Goal: Check status: Check status

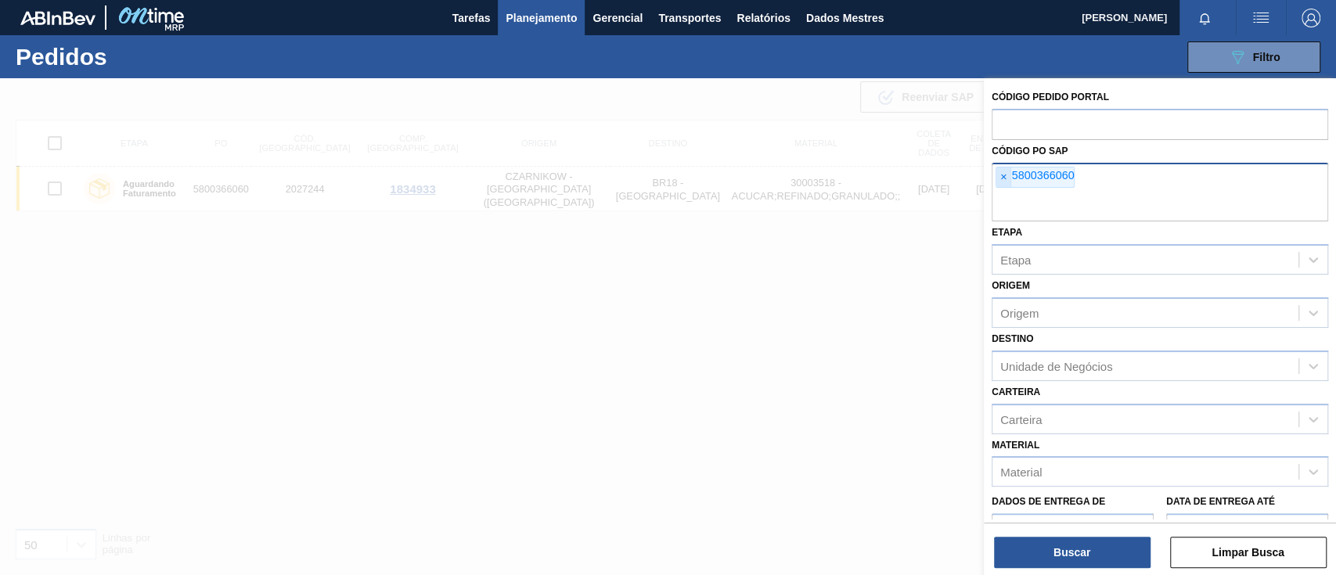
click at [1003, 175] on font "×" at bounding box center [1003, 177] width 6 height 13
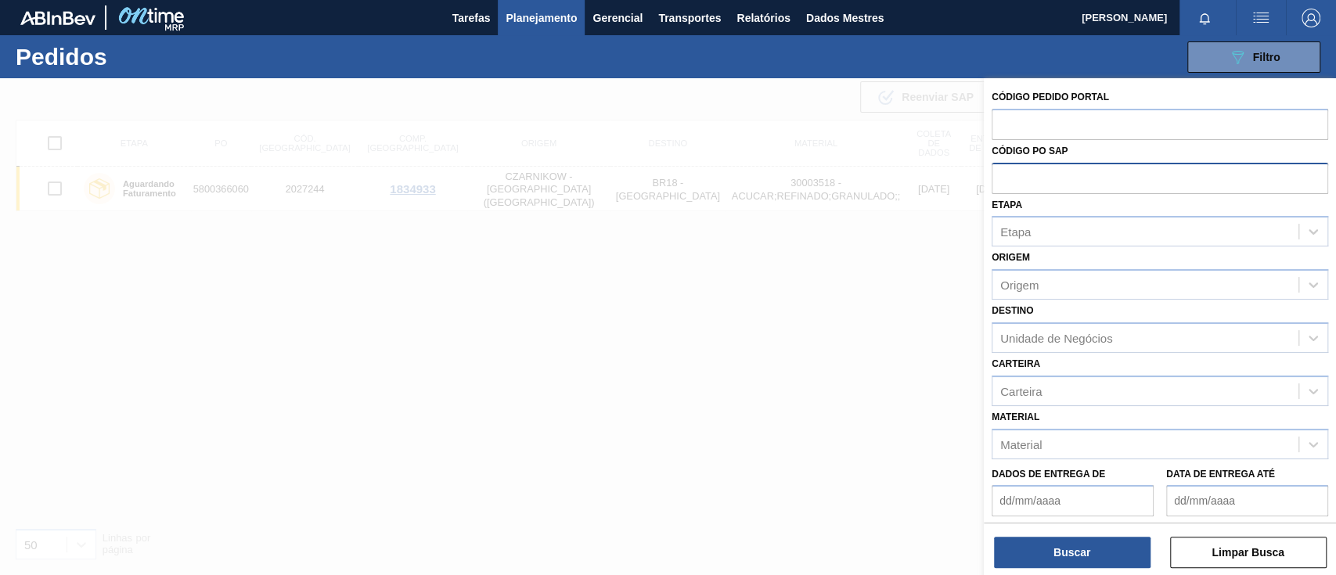
paste input "5800359253"
type input "5800359253"
click at [1076, 556] on font "Buscar" at bounding box center [1071, 552] width 37 height 13
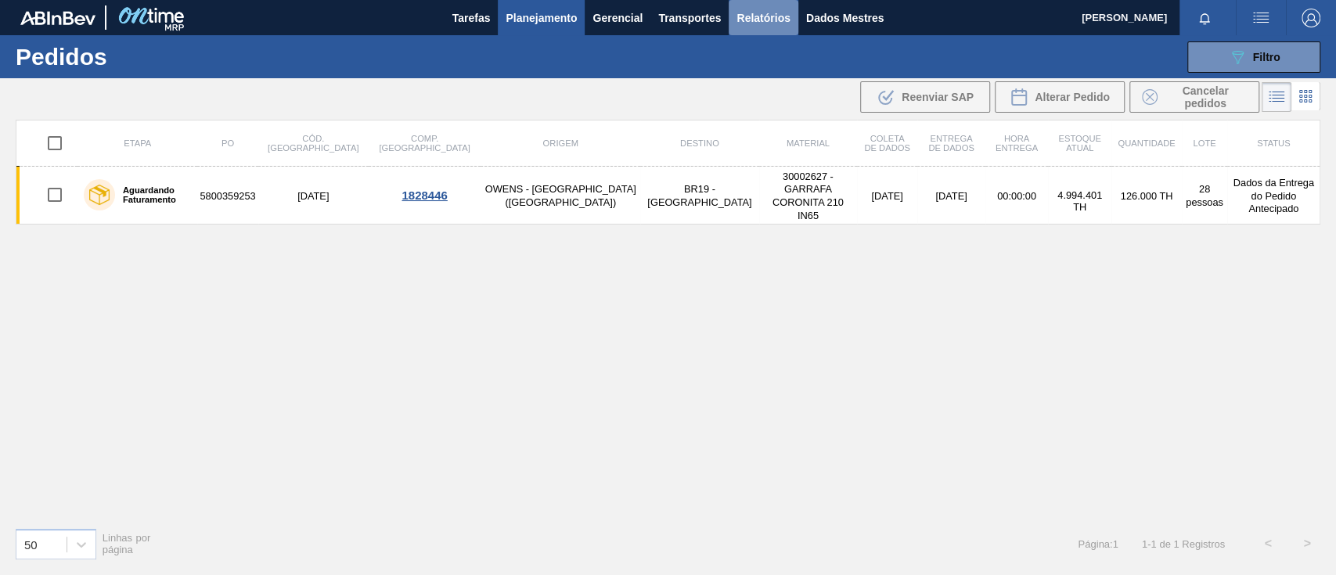
click at [776, 19] on font "Relatórios" at bounding box center [762, 18] width 53 height 13
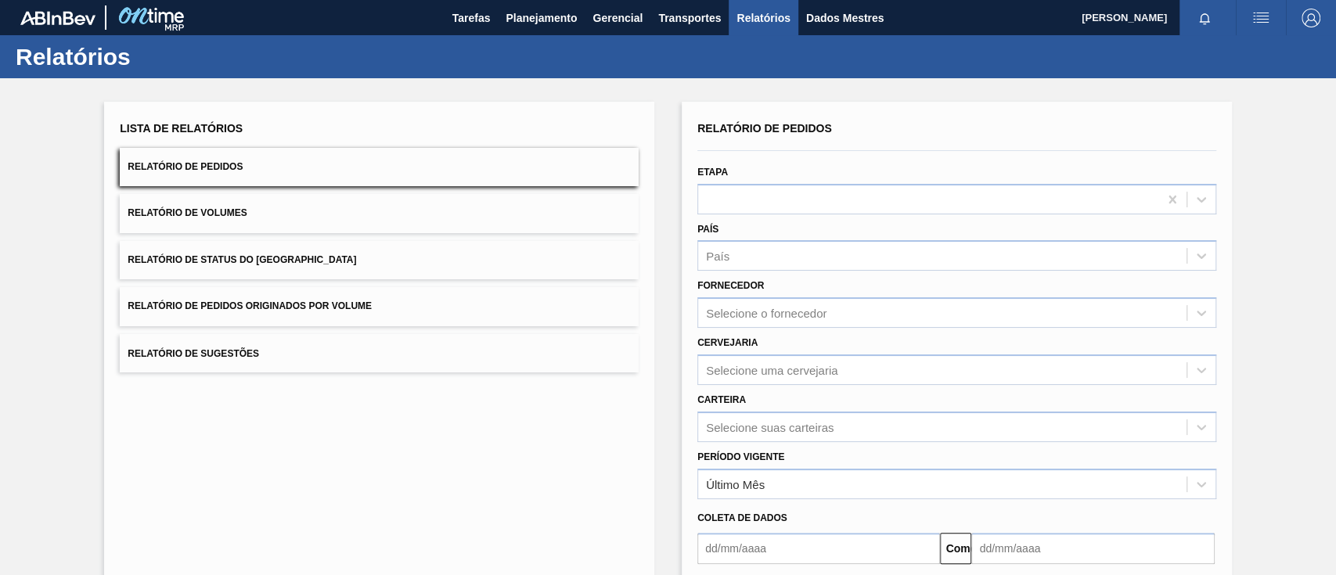
click at [335, 297] on button "Relatório de Pedidos Originados por Volume" at bounding box center [379, 306] width 519 height 38
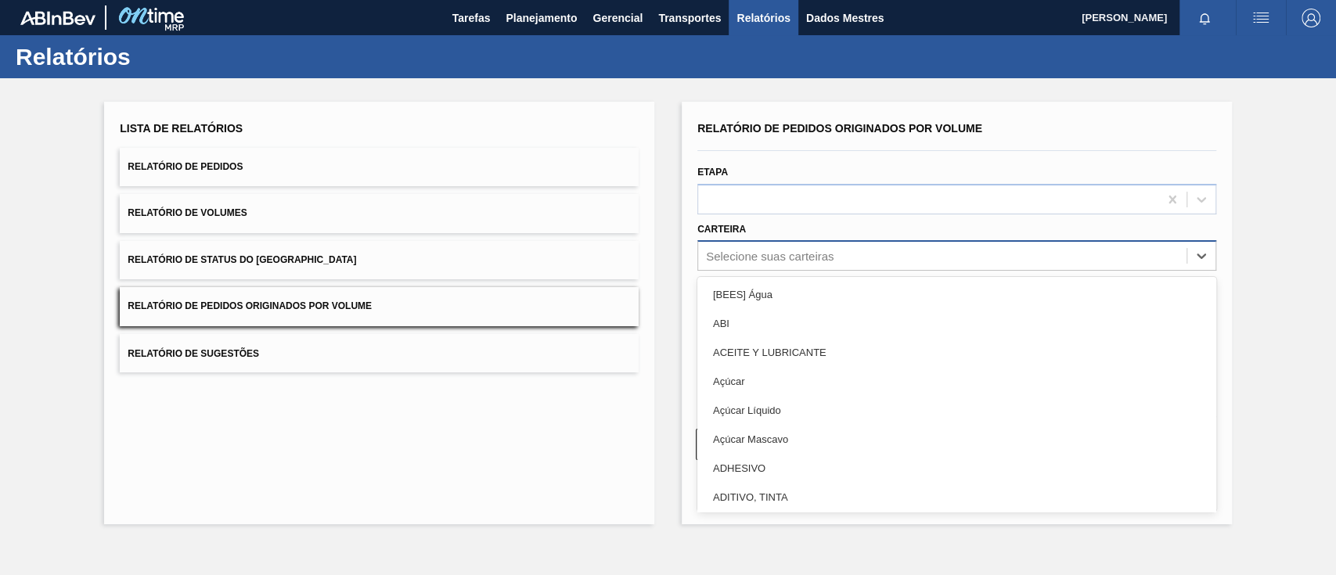
click at [808, 258] on font "Selecione suas carteiras" at bounding box center [770, 256] width 128 height 13
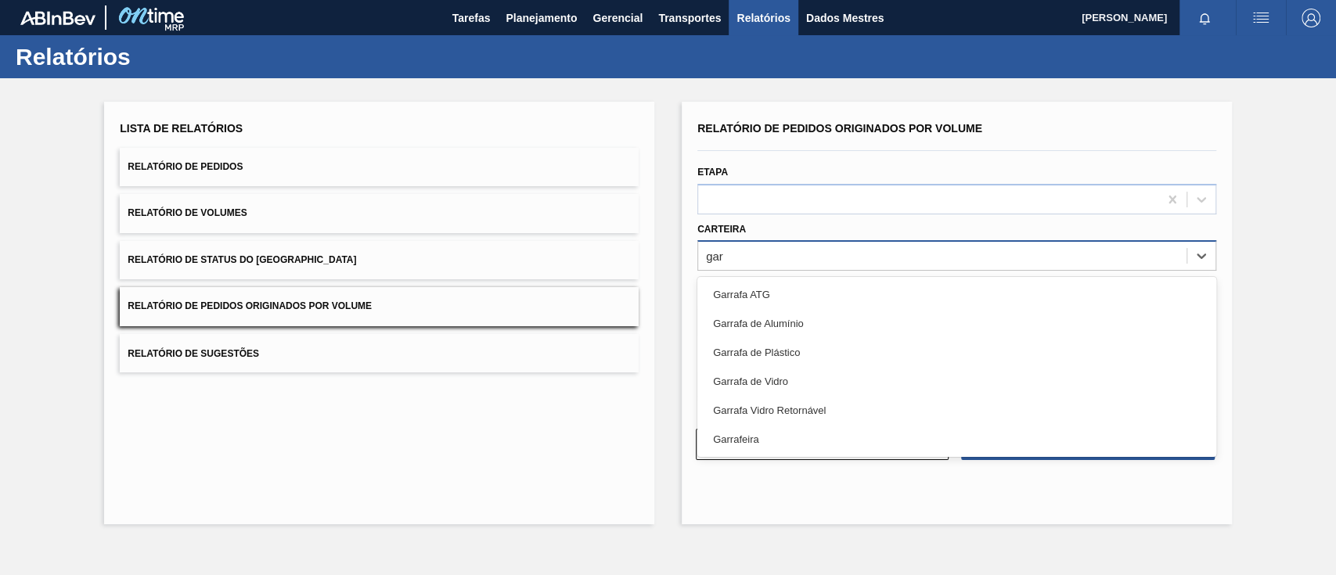
type input "garr"
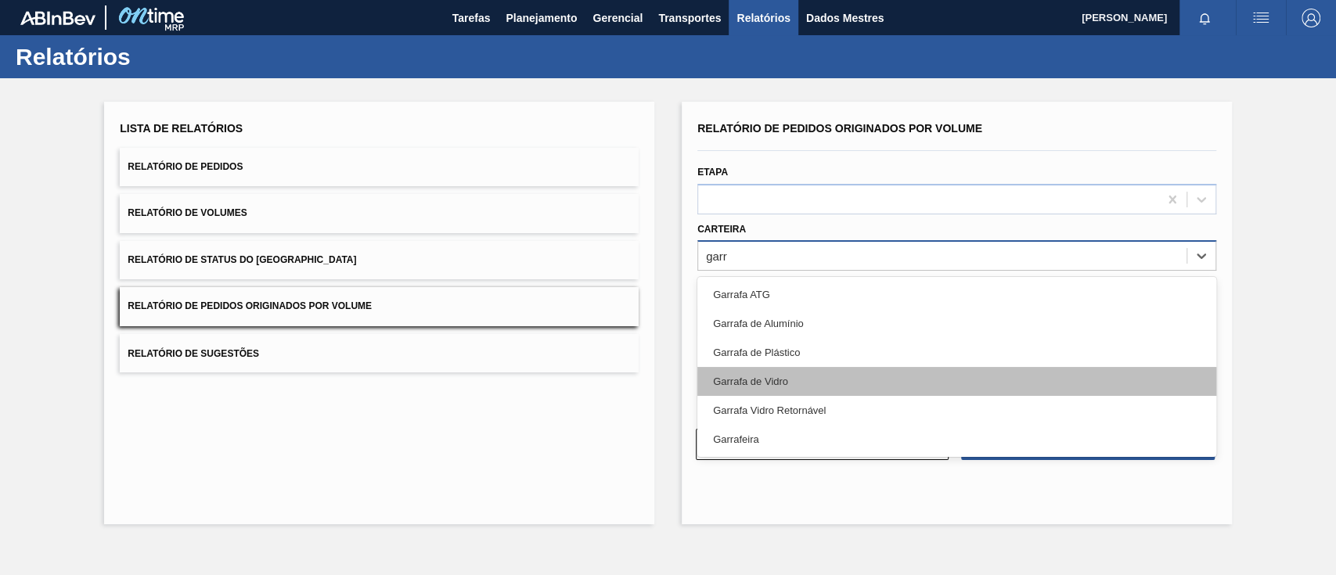
click at [772, 376] on font "Garrafa de Vidro" at bounding box center [750, 382] width 75 height 12
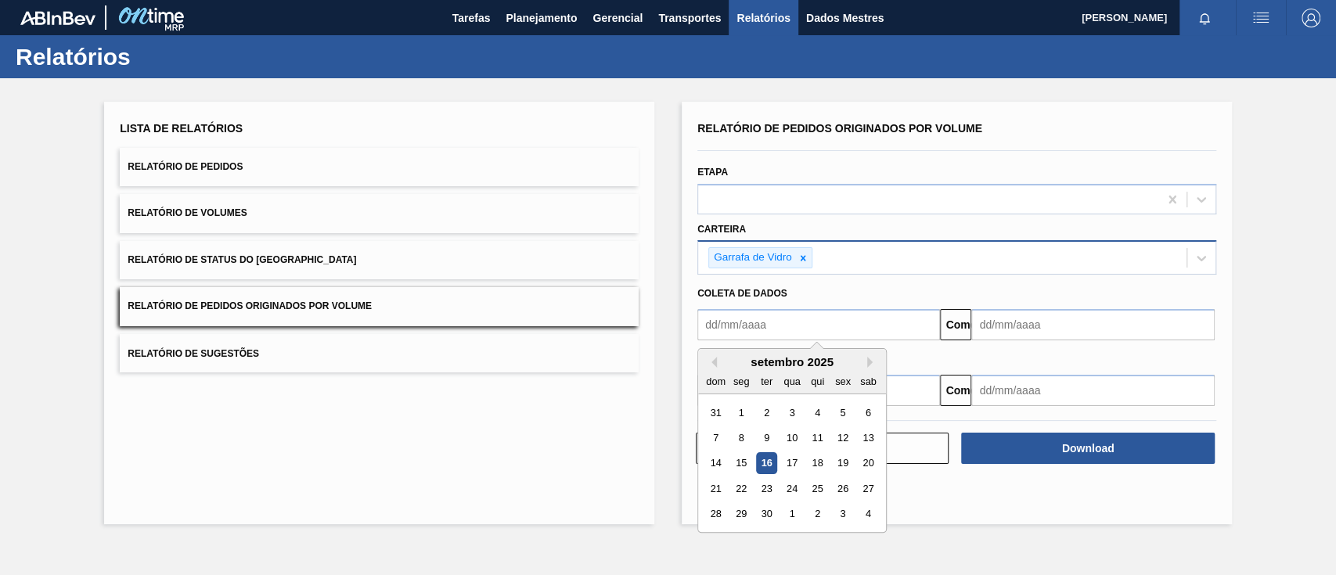
click at [772, 329] on input "text" at bounding box center [818, 324] width 243 height 31
click at [743, 409] on font "1" at bounding box center [741, 413] width 5 height 12
type input "[DATE]"
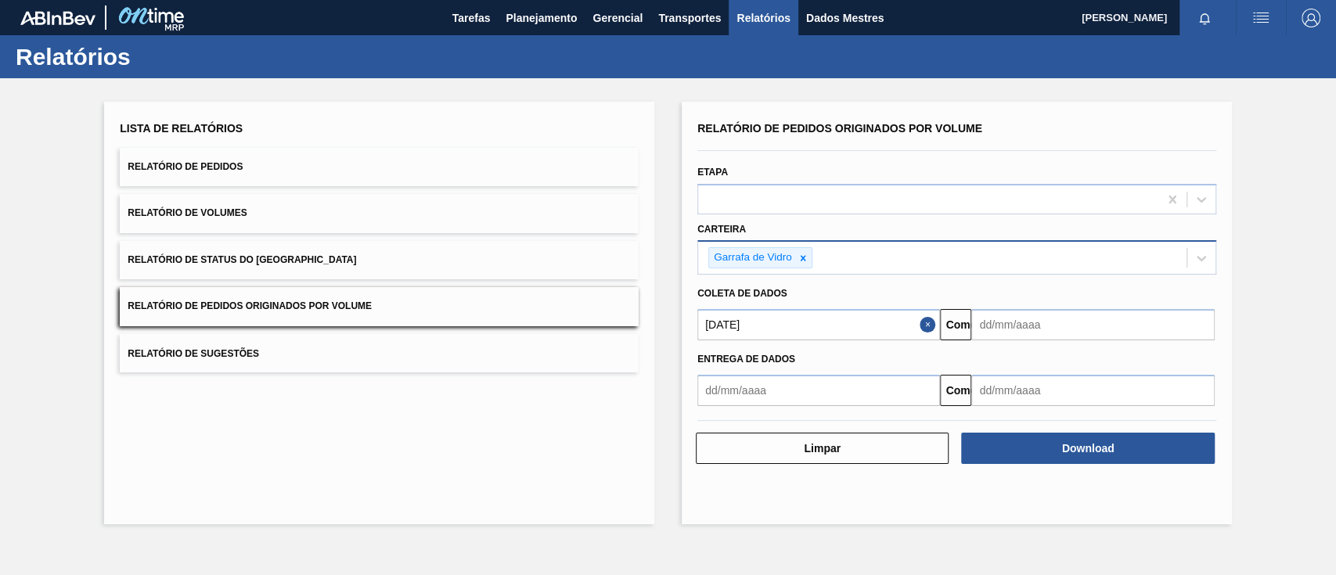
click at [992, 322] on input "text" at bounding box center [1092, 324] width 243 height 31
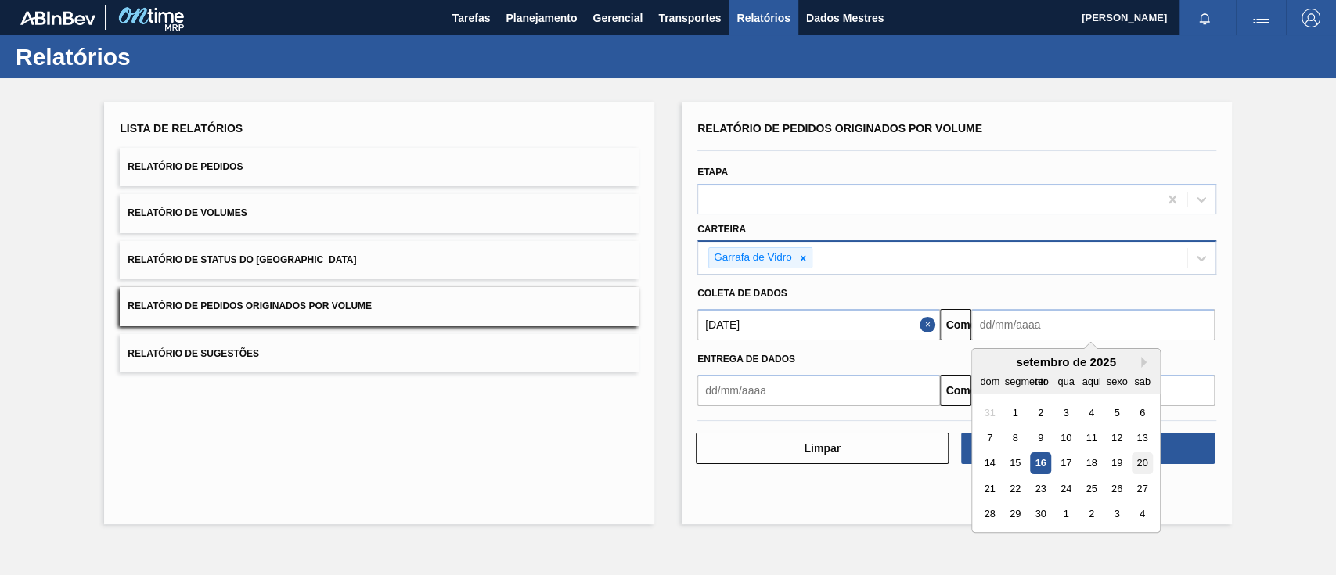
click at [1142, 466] on font "20" at bounding box center [1142, 464] width 11 height 12
type input "[DATE]"
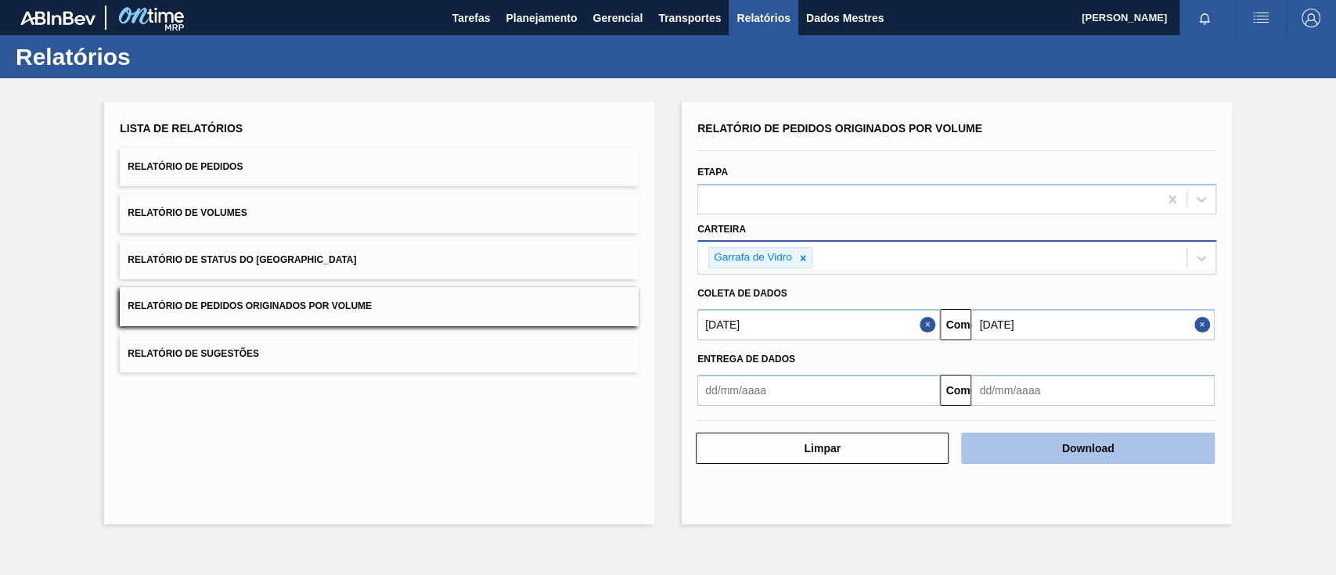
click at [1126, 445] on button "Download" at bounding box center [1087, 448] width 253 height 31
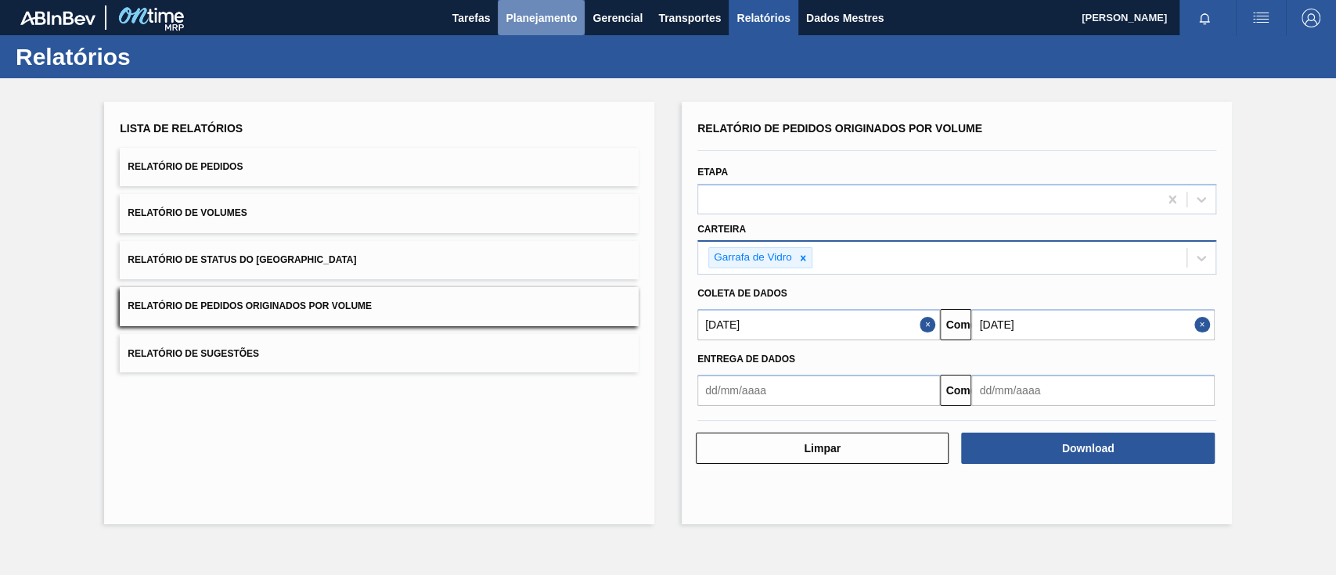
click at [515, 19] on font "Planejamento" at bounding box center [541, 18] width 71 height 13
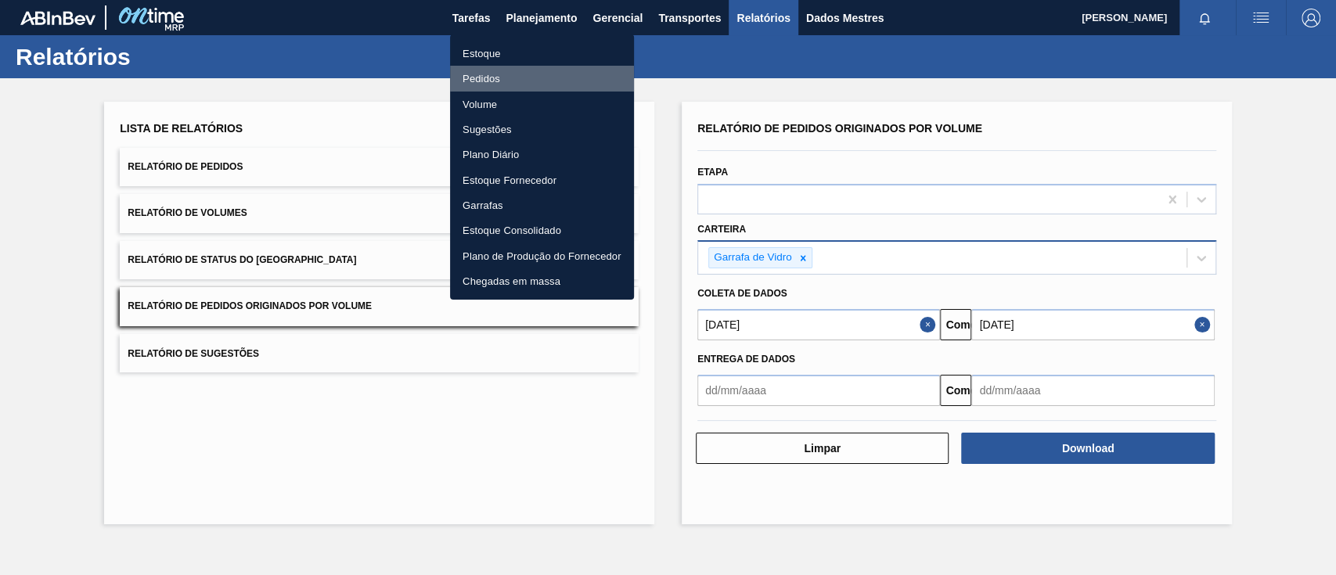
click at [483, 79] on font "Pedidos" at bounding box center [482, 79] width 38 height 12
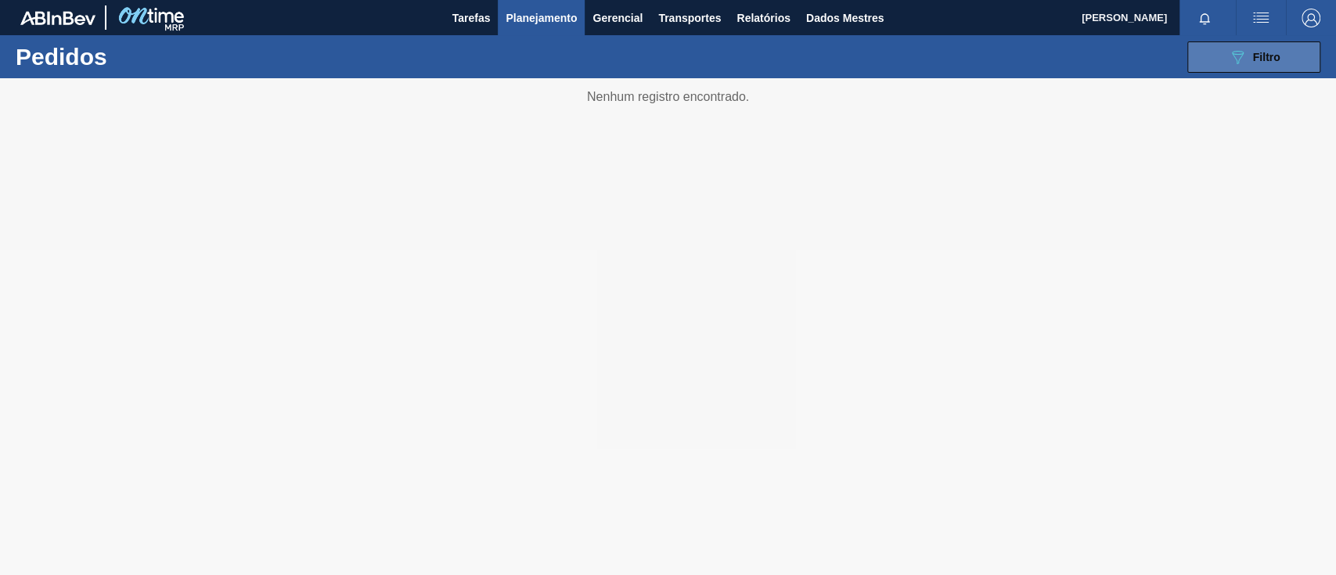
click at [1223, 62] on button "089F7B8B-B2A5-4AFE-B5C0-19BA573D28AC Filtro" at bounding box center [1253, 56] width 133 height 31
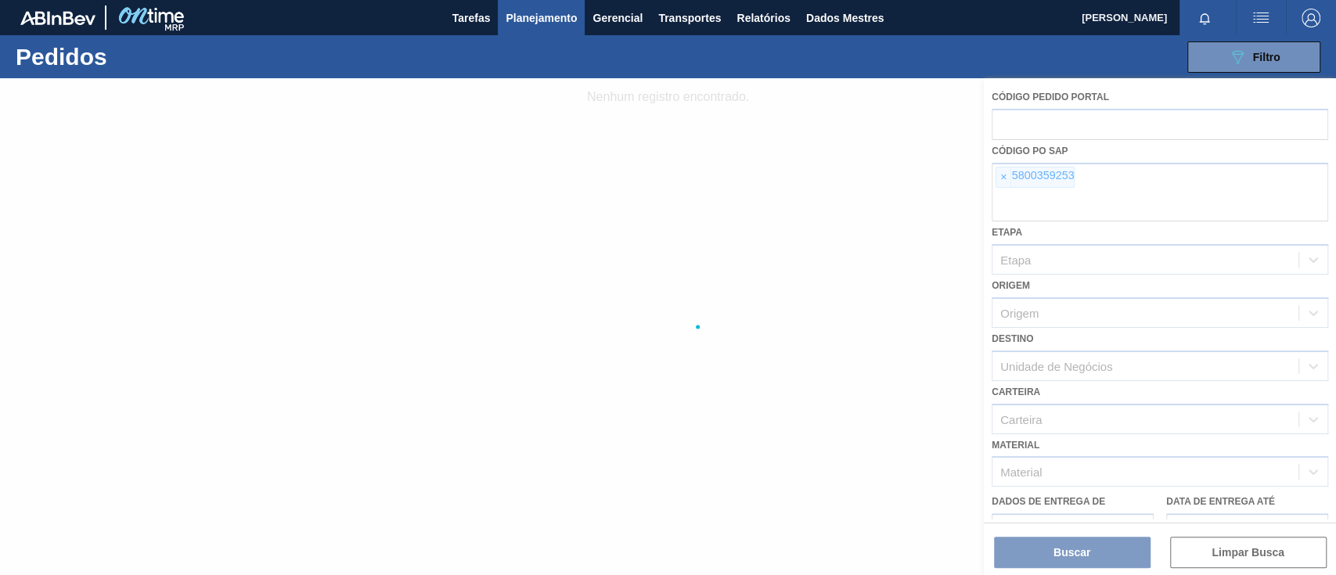
click at [999, 178] on div at bounding box center [668, 326] width 1336 height 497
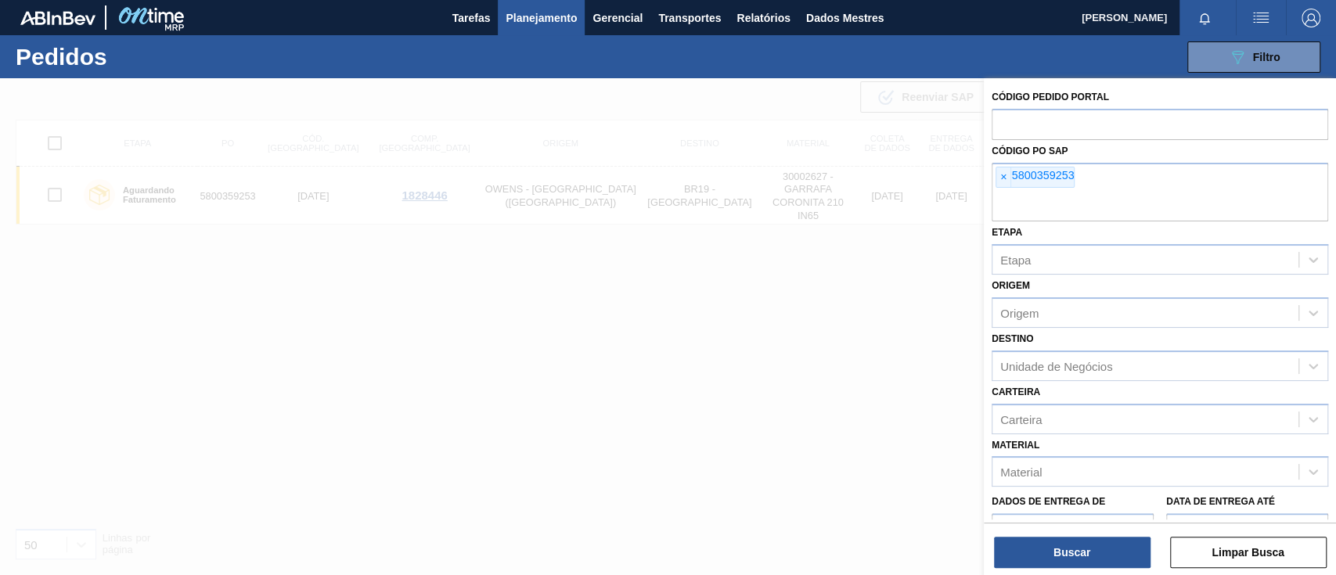
click at [1000, 179] on font "×" at bounding box center [1003, 177] width 6 height 13
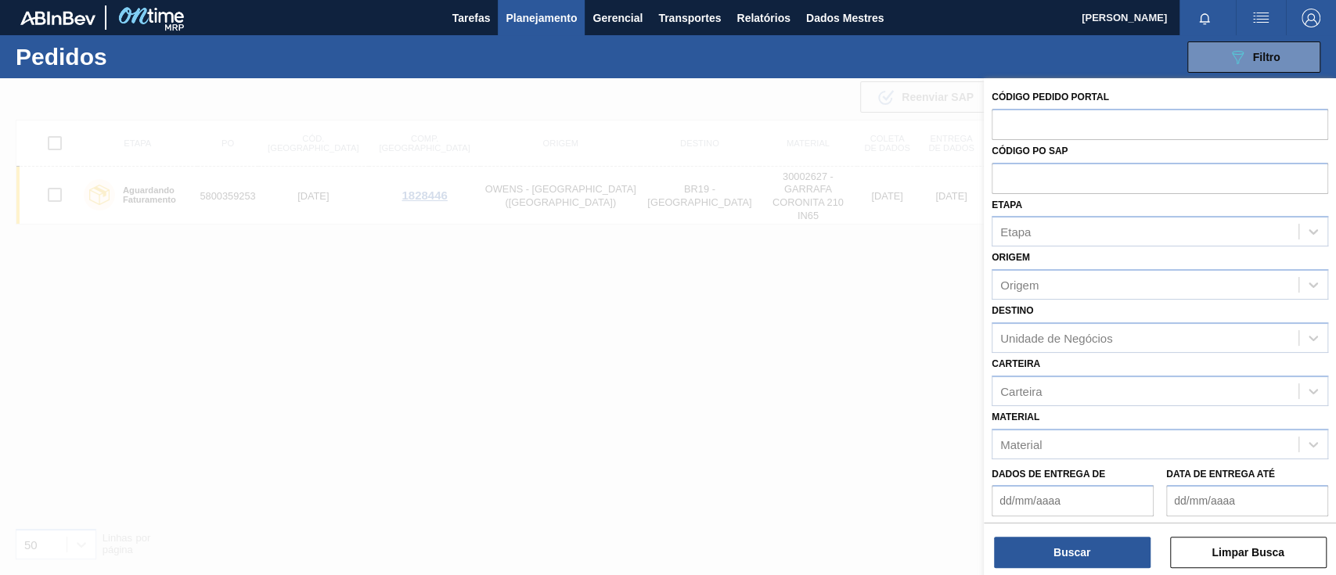
paste input "5800361866"
type input "5800361866"
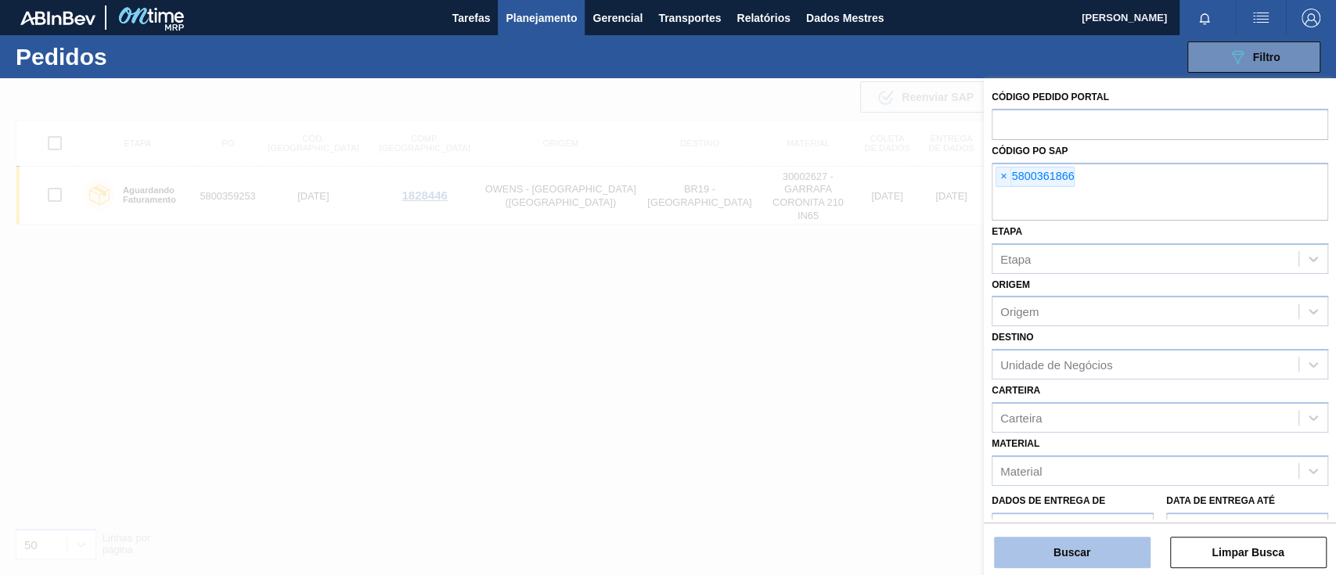
click at [1073, 546] on font "Buscar" at bounding box center [1071, 552] width 37 height 13
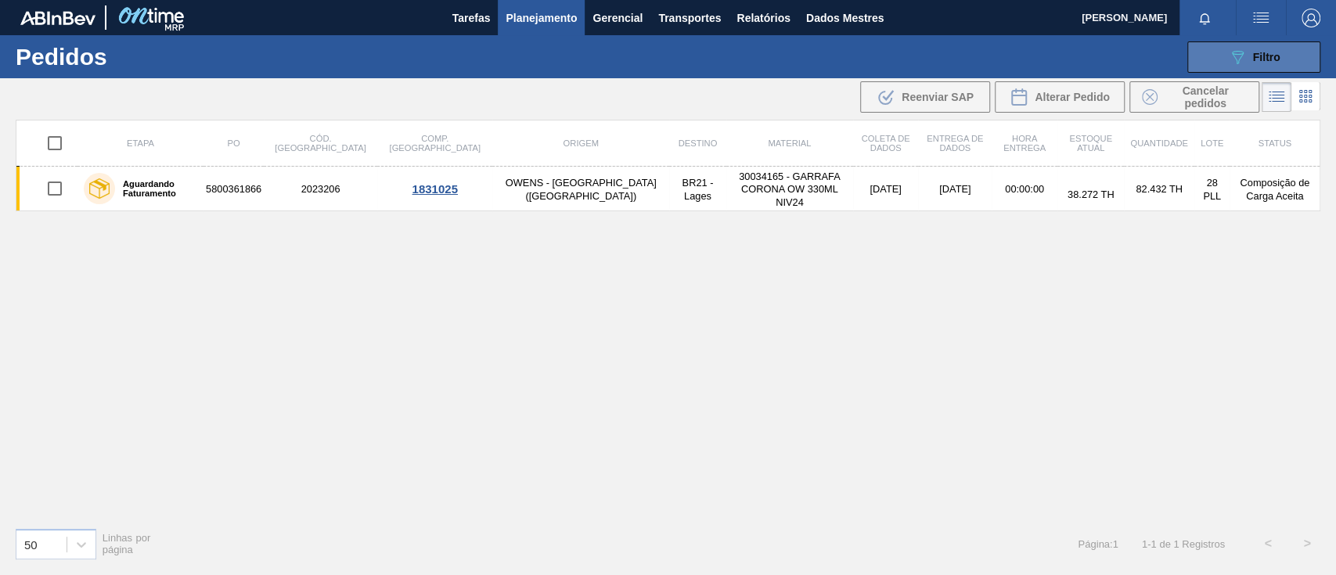
click at [1232, 59] on icon "089F7B8B-B2A5-4AFE-B5C0-19BA573D28AC" at bounding box center [1237, 57] width 19 height 19
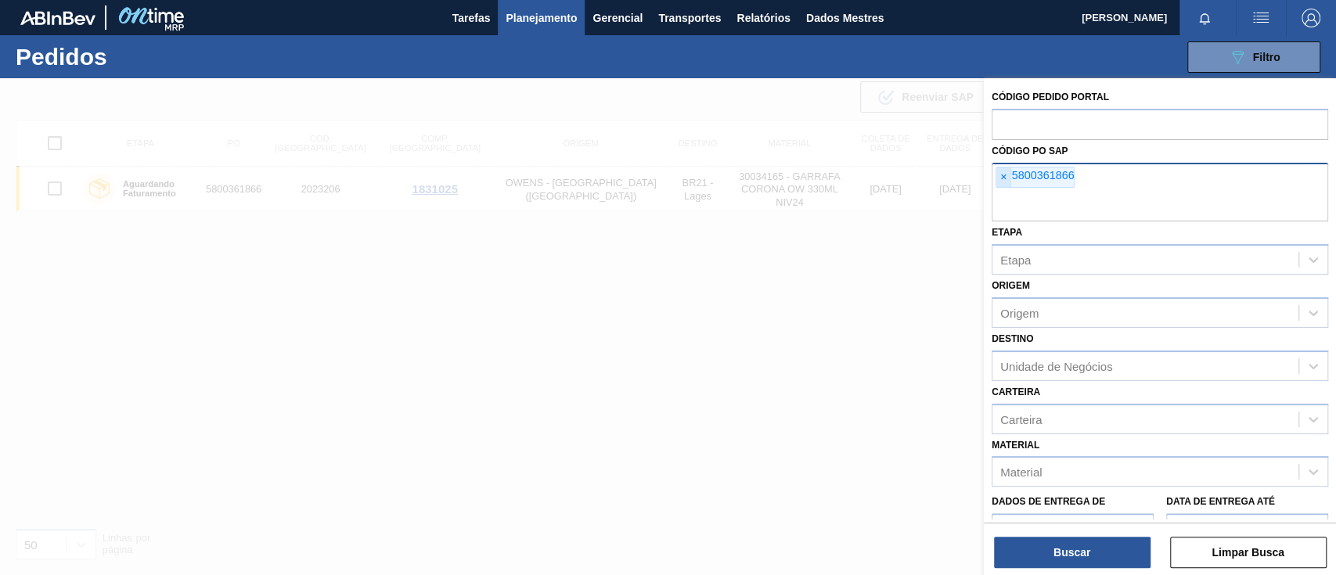
click at [1004, 178] on font "×" at bounding box center [1003, 177] width 6 height 13
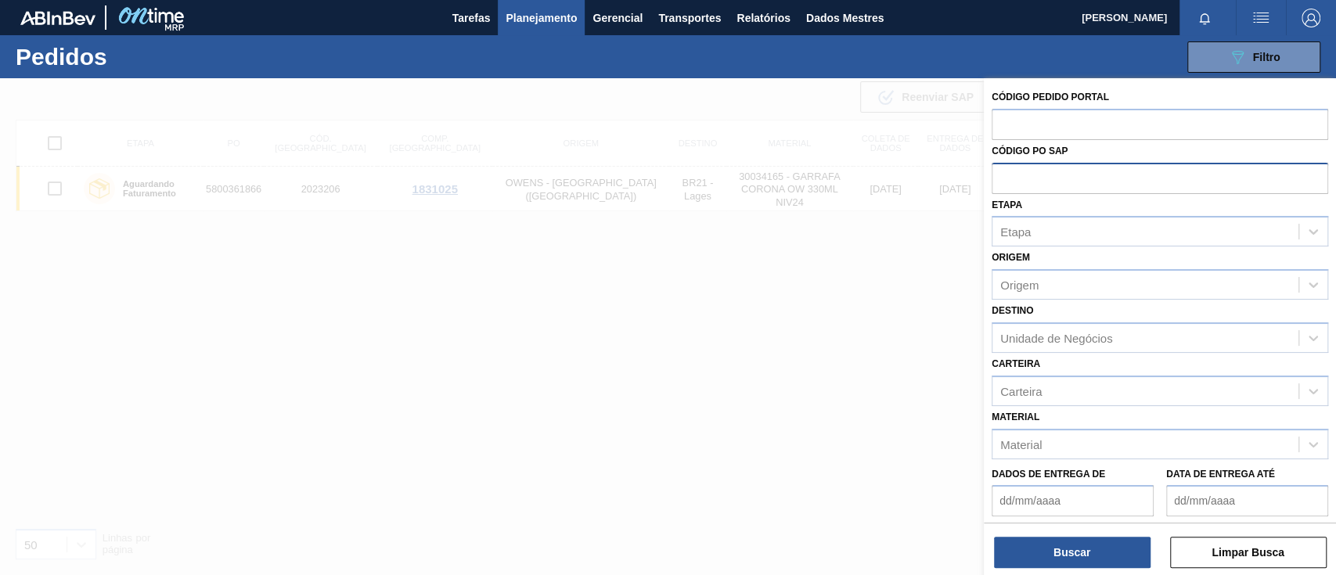
paste input "text"
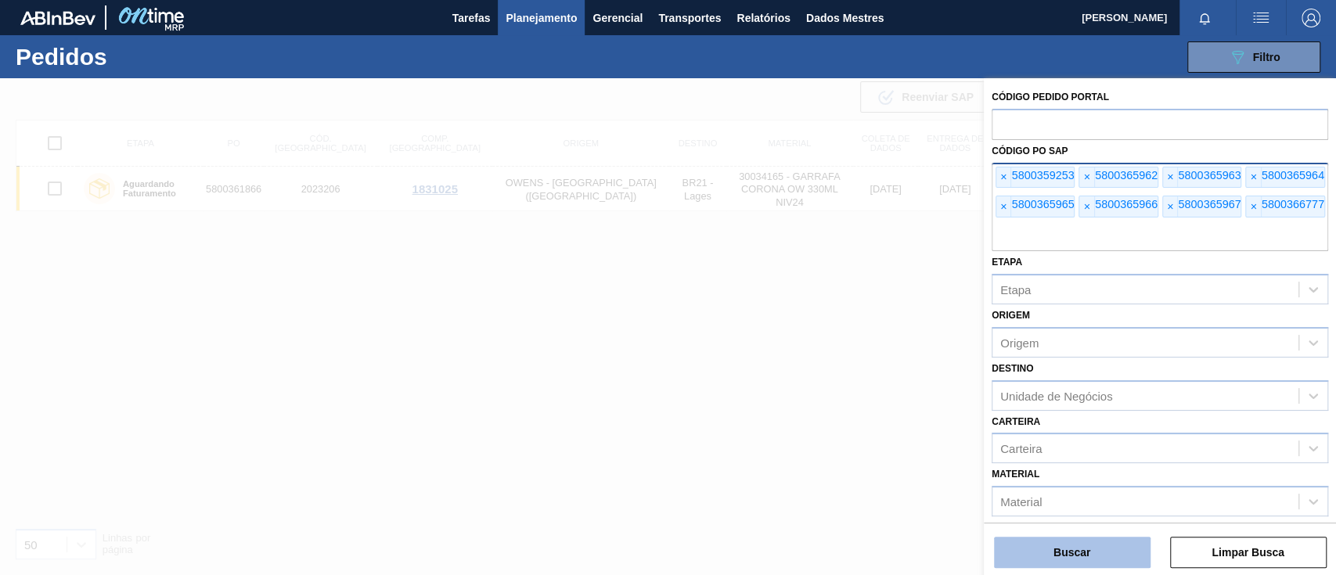
click at [1056, 544] on button "Buscar" at bounding box center [1072, 552] width 157 height 31
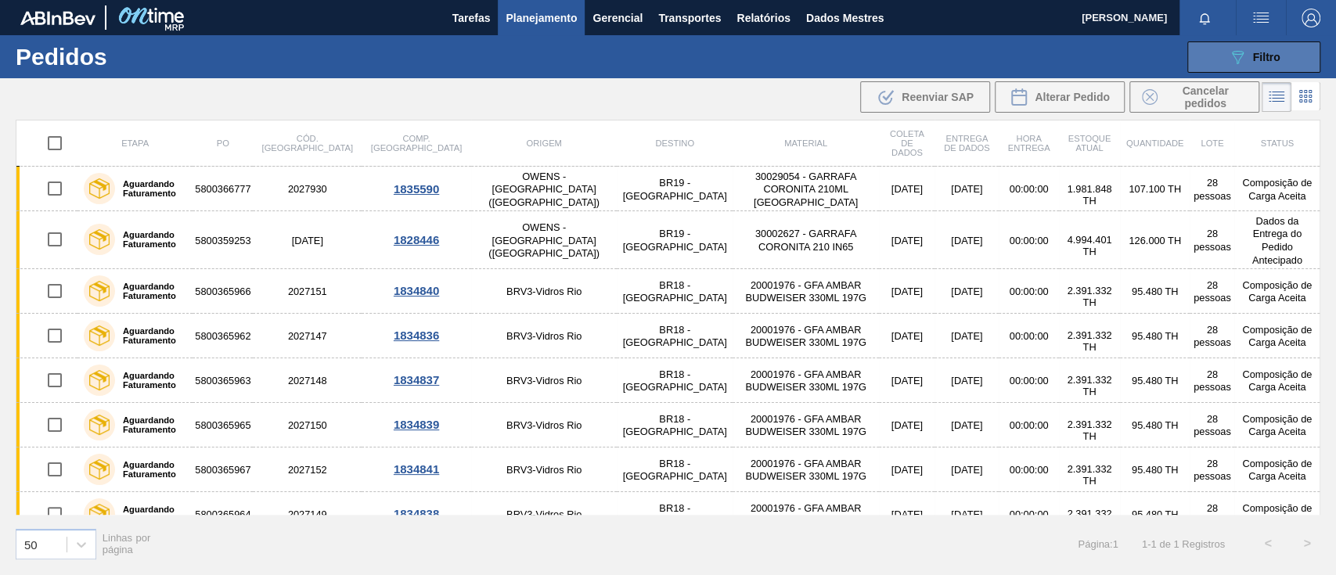
click at [1226, 50] on button "089F7B8B-B2A5-4AFE-B5C0-19BA573D28AC Filtro" at bounding box center [1253, 56] width 133 height 31
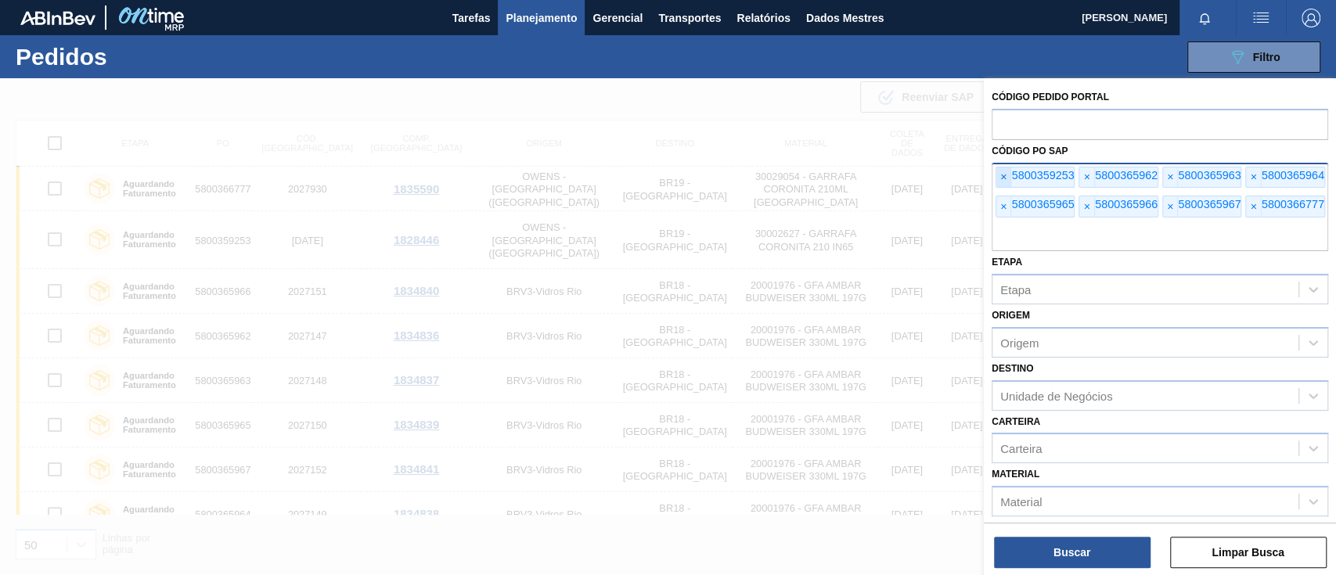
click at [1004, 177] on font "×" at bounding box center [1003, 177] width 6 height 13
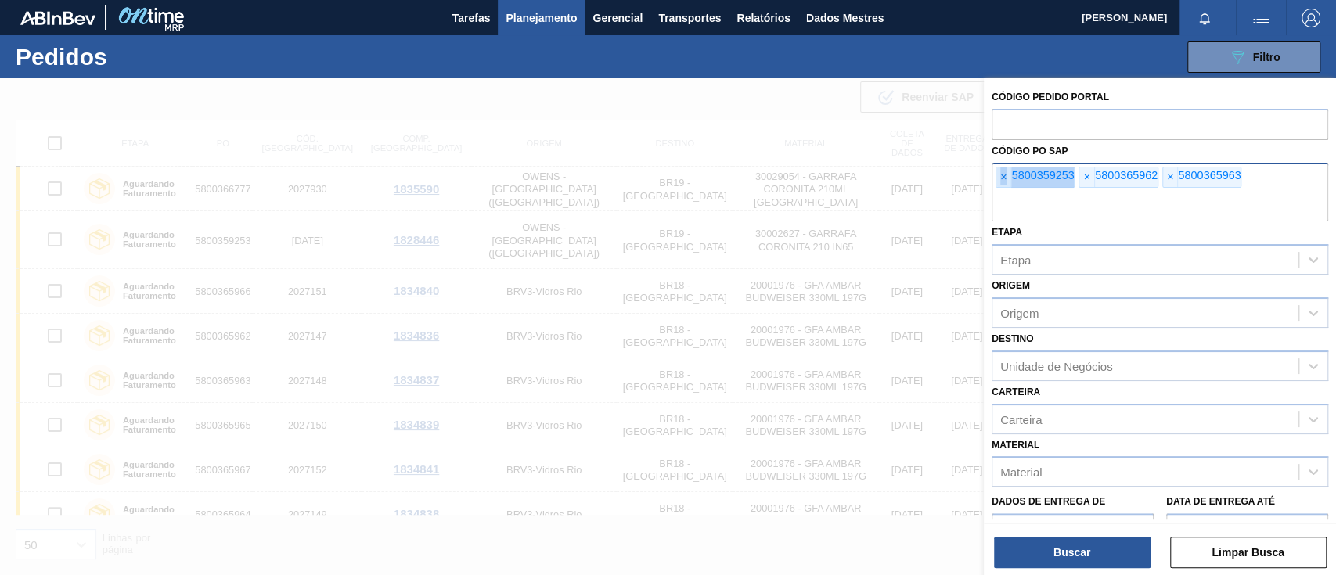
click at [1004, 177] on font "×" at bounding box center [1003, 177] width 6 height 13
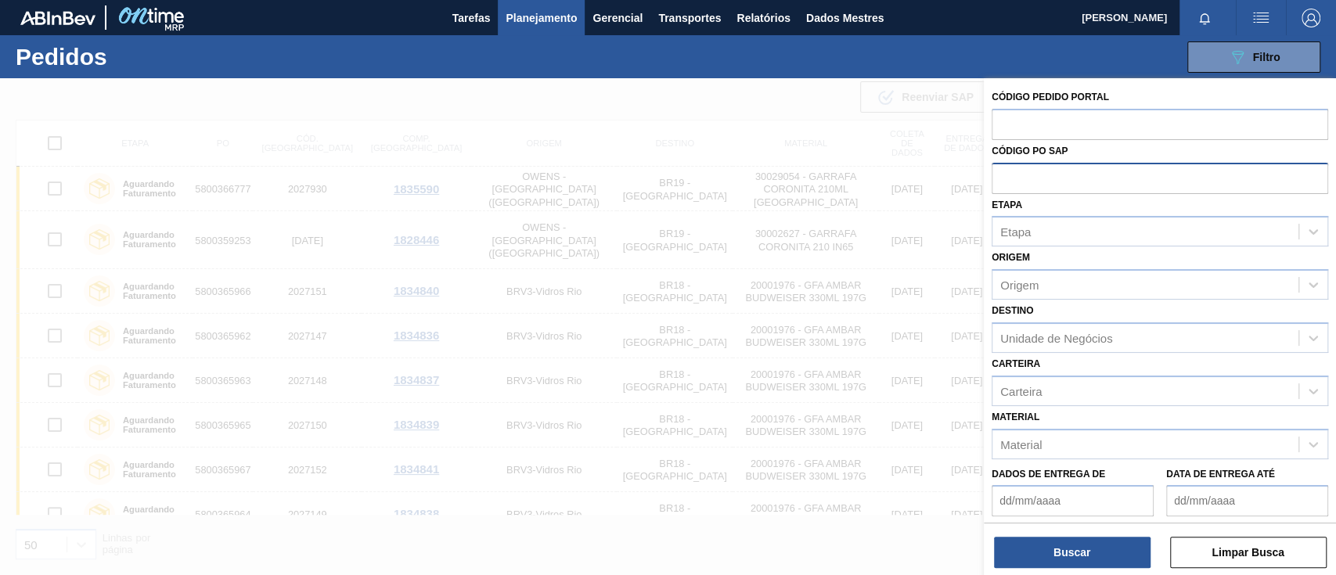
paste input "text"
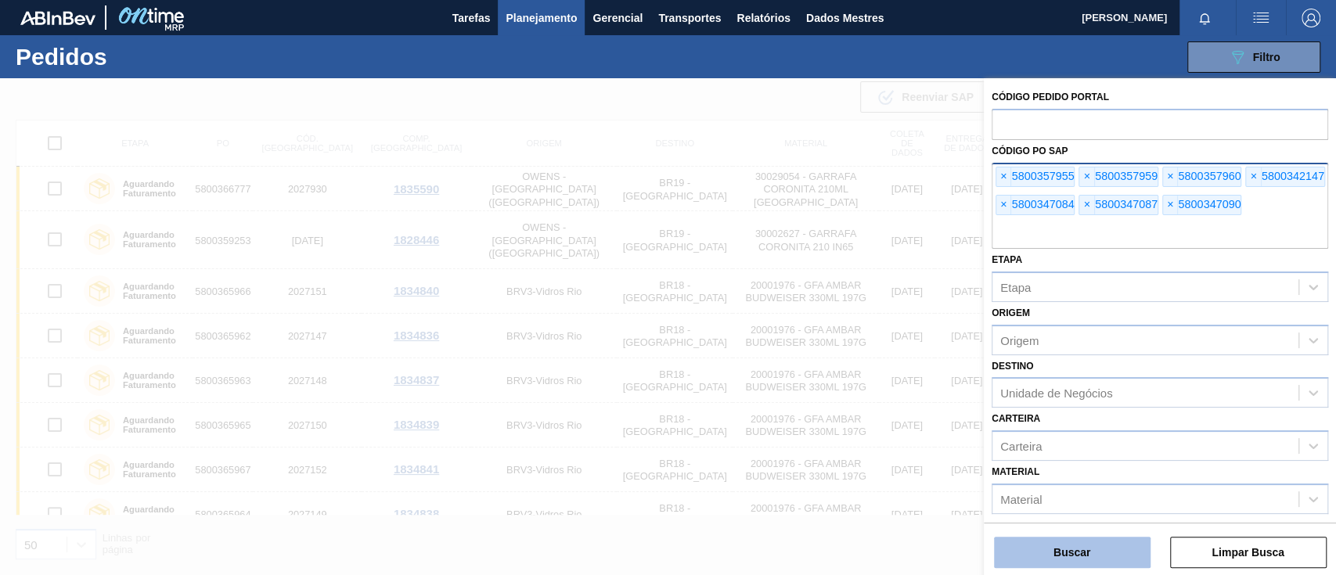
click at [1100, 544] on button "Buscar" at bounding box center [1072, 552] width 157 height 31
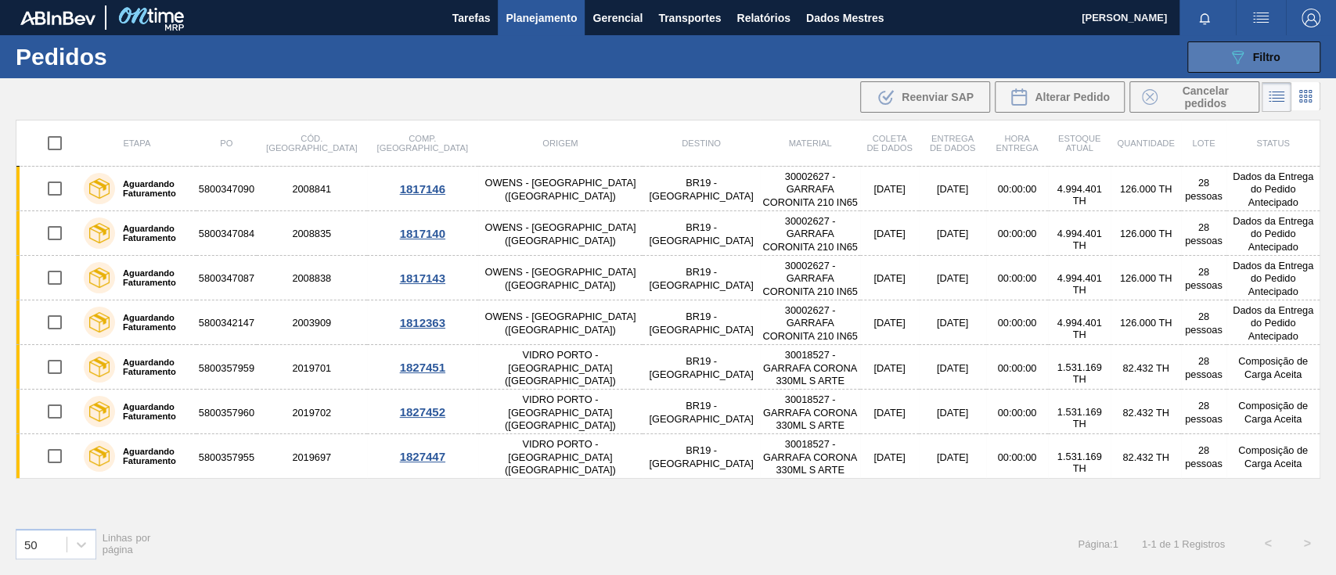
click at [1272, 49] on div "089F7B8B-B2A5-4AFE-B5C0-19BA573D28AC Filtro" at bounding box center [1254, 57] width 52 height 19
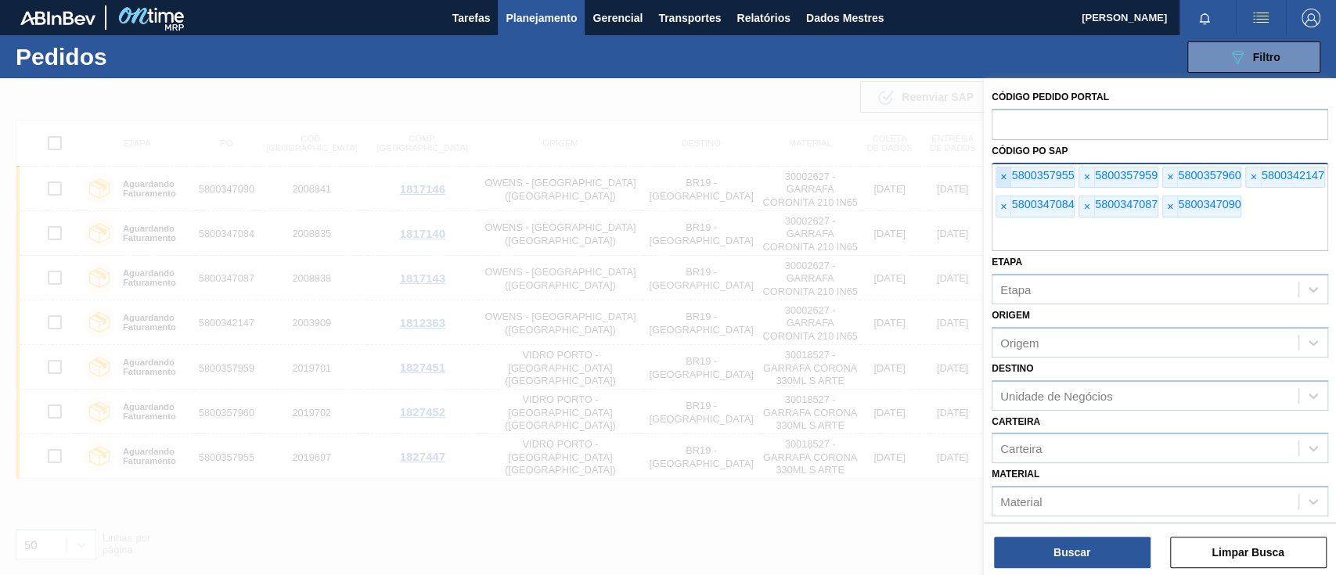
click at [1000, 175] on font "×" at bounding box center [1003, 177] width 6 height 13
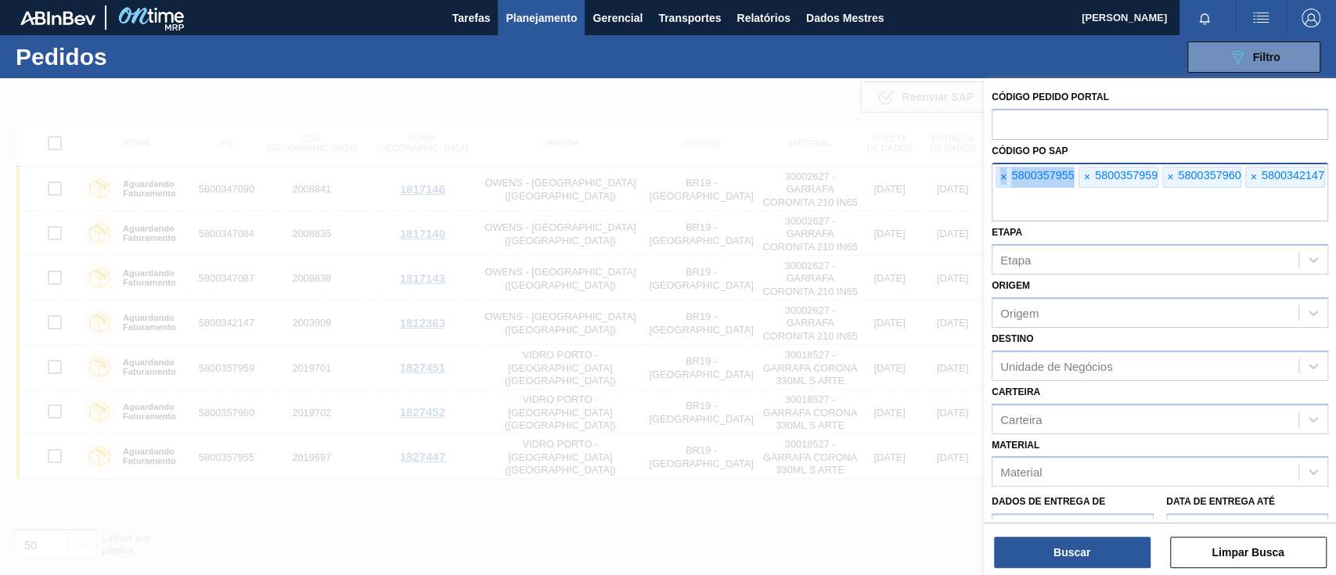
click at [1000, 175] on font "×" at bounding box center [1003, 177] width 6 height 13
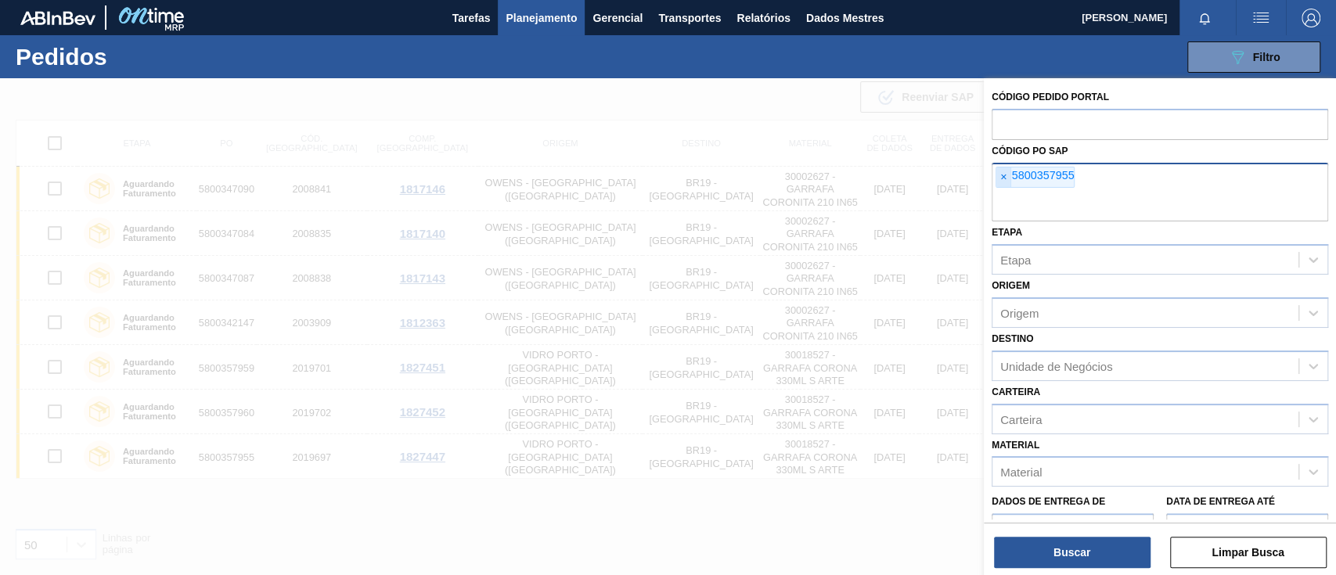
click at [1000, 175] on font "×" at bounding box center [1003, 177] width 6 height 13
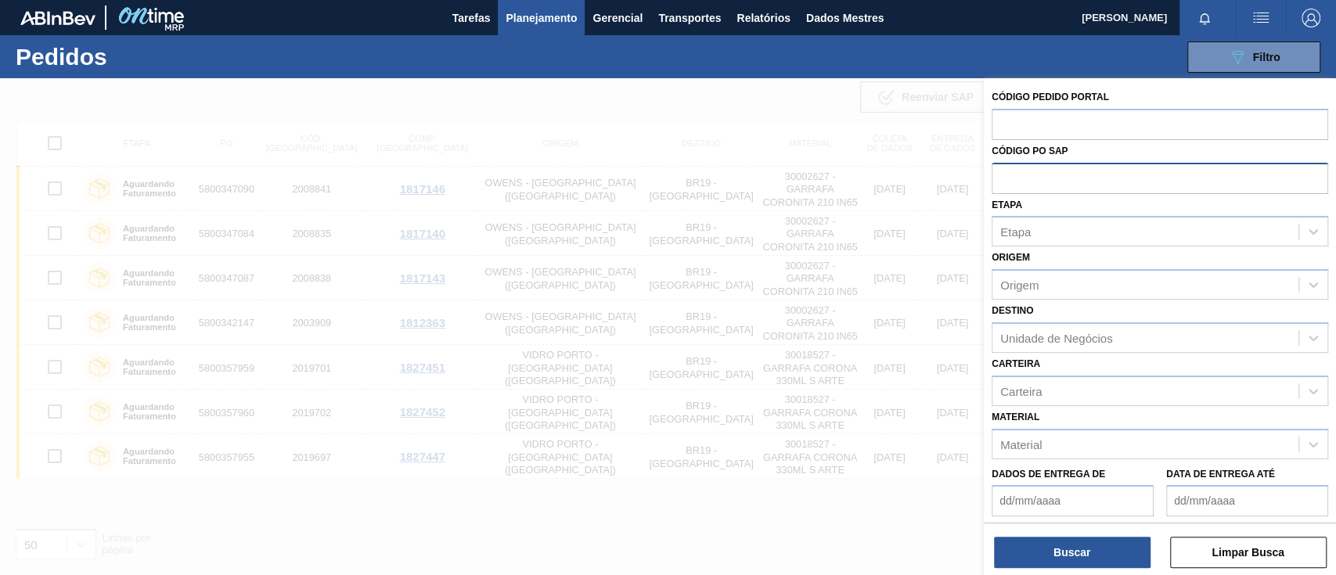
paste input "text"
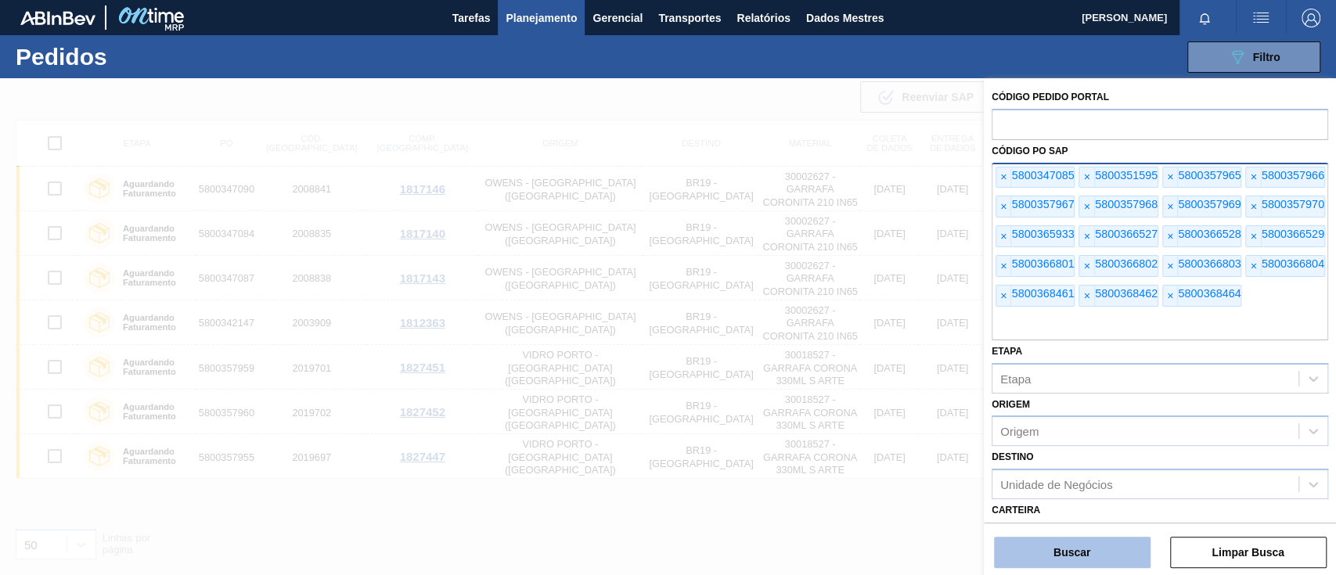
click at [1082, 553] on font "Buscar" at bounding box center [1071, 552] width 37 height 13
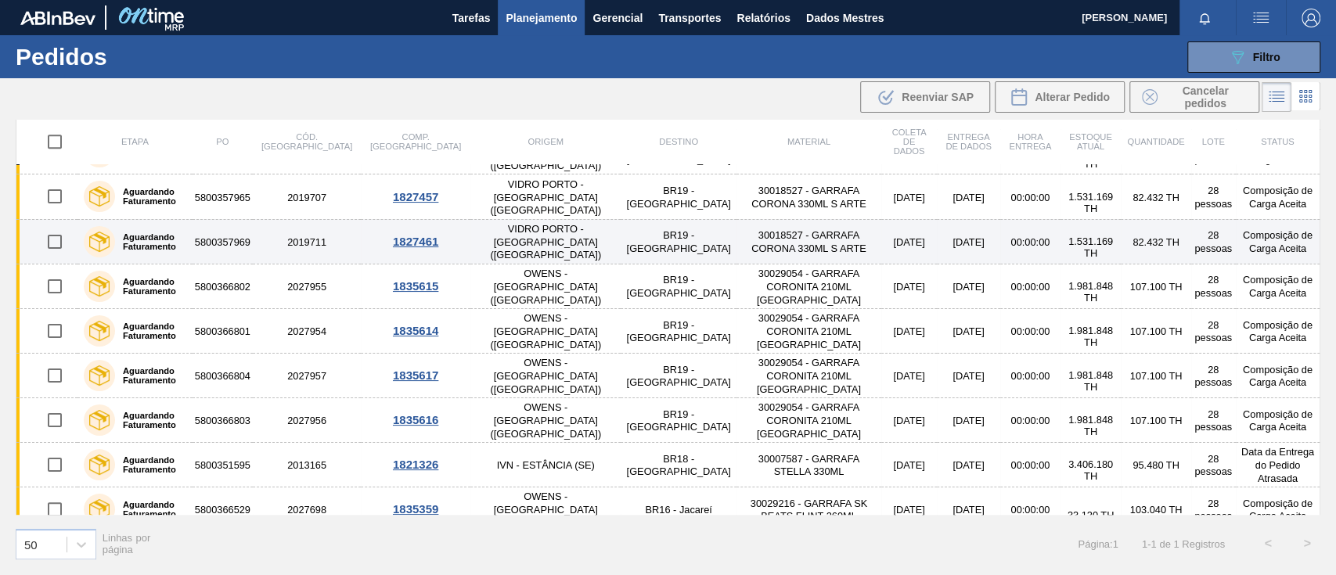
scroll to position [542, 0]
